Goal: Task Accomplishment & Management: Use online tool/utility

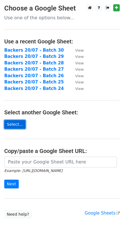
click at [9, 122] on link "Select..." at bounding box center [14, 124] width 21 height 9
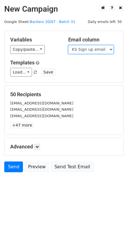
click at [82, 47] on select "Scheduled Backer Number Backer UID Backer Name KS Sign up email Reward Title Bi…" at bounding box center [90, 49] width 45 height 9
select select "Email"
click at [68, 45] on select "Scheduled Backer Number Backer UID Backer Name KS Sign up email Reward Title Bi…" at bounding box center [90, 49] width 45 height 9
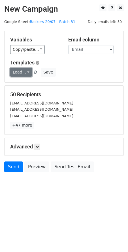
click at [17, 71] on link "Load..." at bounding box center [21, 72] width 22 height 9
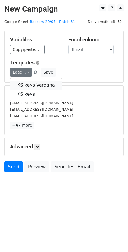
click at [22, 82] on link "KS keys Verdana" at bounding box center [35, 84] width 51 height 9
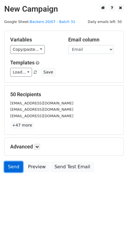
click at [8, 169] on link "Send" at bounding box center [13, 166] width 19 height 11
